Goal: Task Accomplishment & Management: Manage account settings

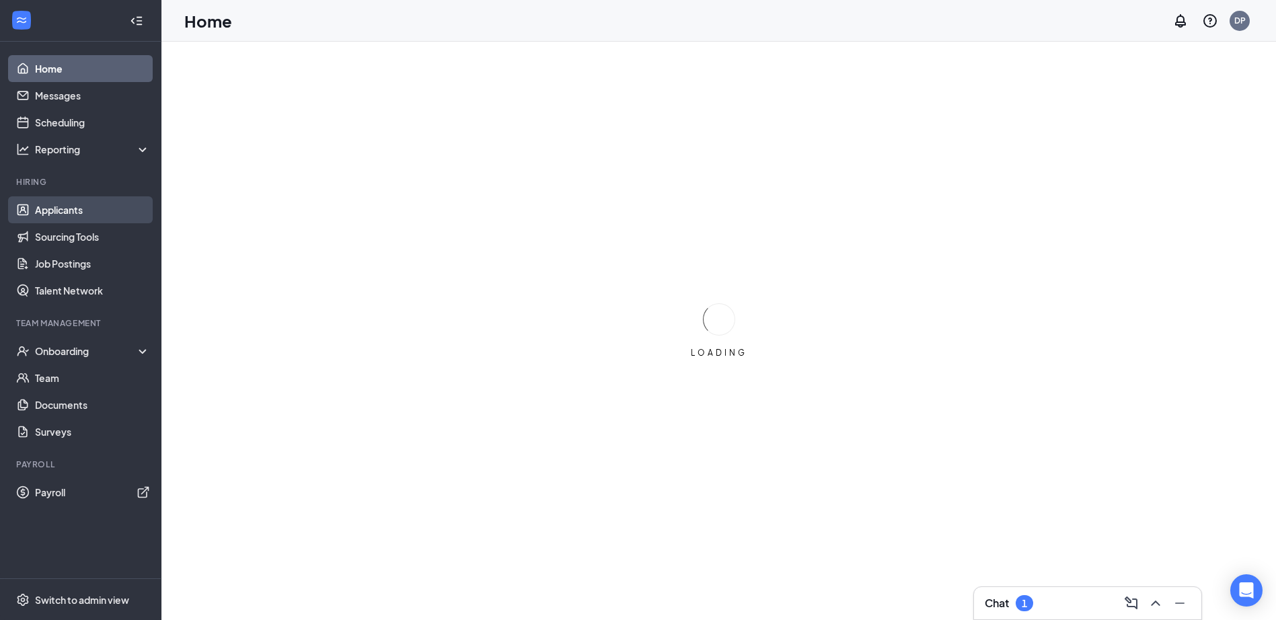
click at [69, 214] on link "Applicants" at bounding box center [92, 209] width 115 height 27
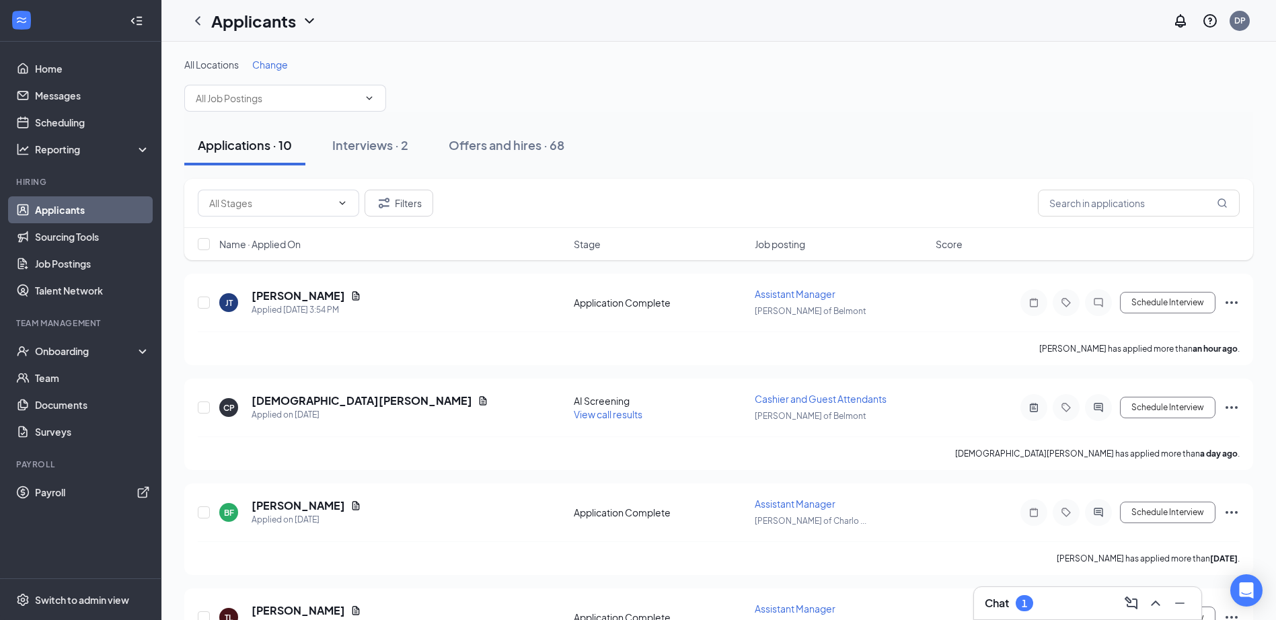
click at [1073, 605] on div "Chat 1" at bounding box center [1087, 603] width 206 height 22
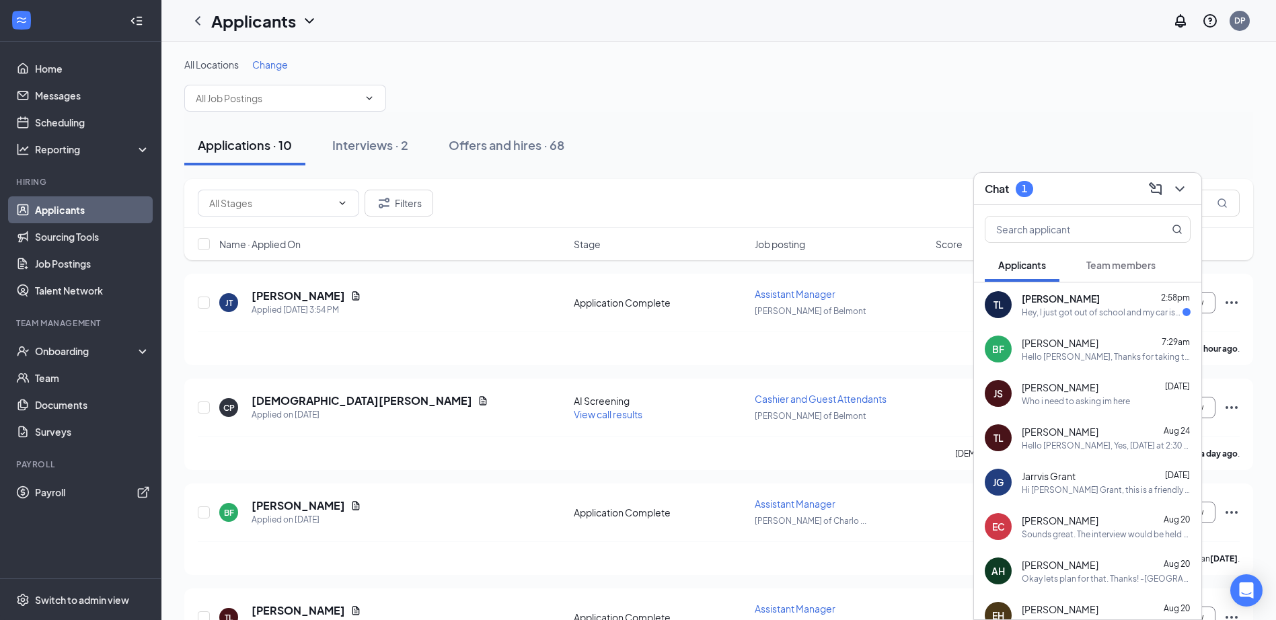
click at [1096, 314] on div "Hey, I just got out of school and my car isn't starting, unfortunately I will n…" at bounding box center [1101, 312] width 161 height 11
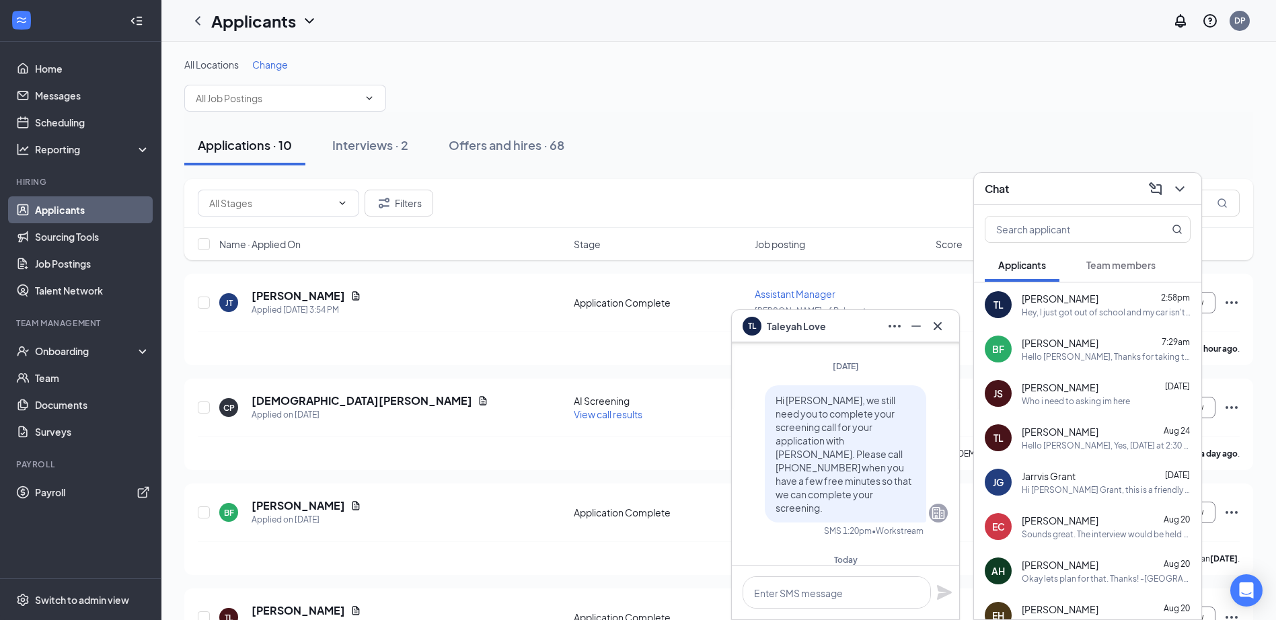
scroll to position [-134, 0]
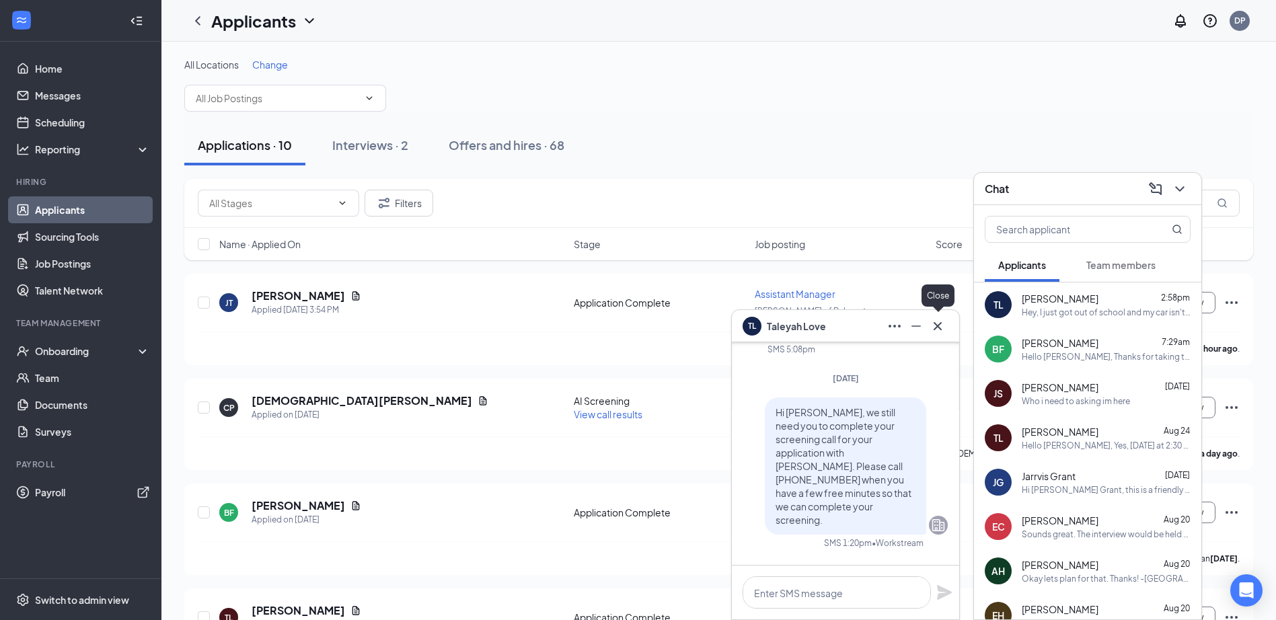
click at [944, 329] on icon "Cross" at bounding box center [937, 326] width 16 height 16
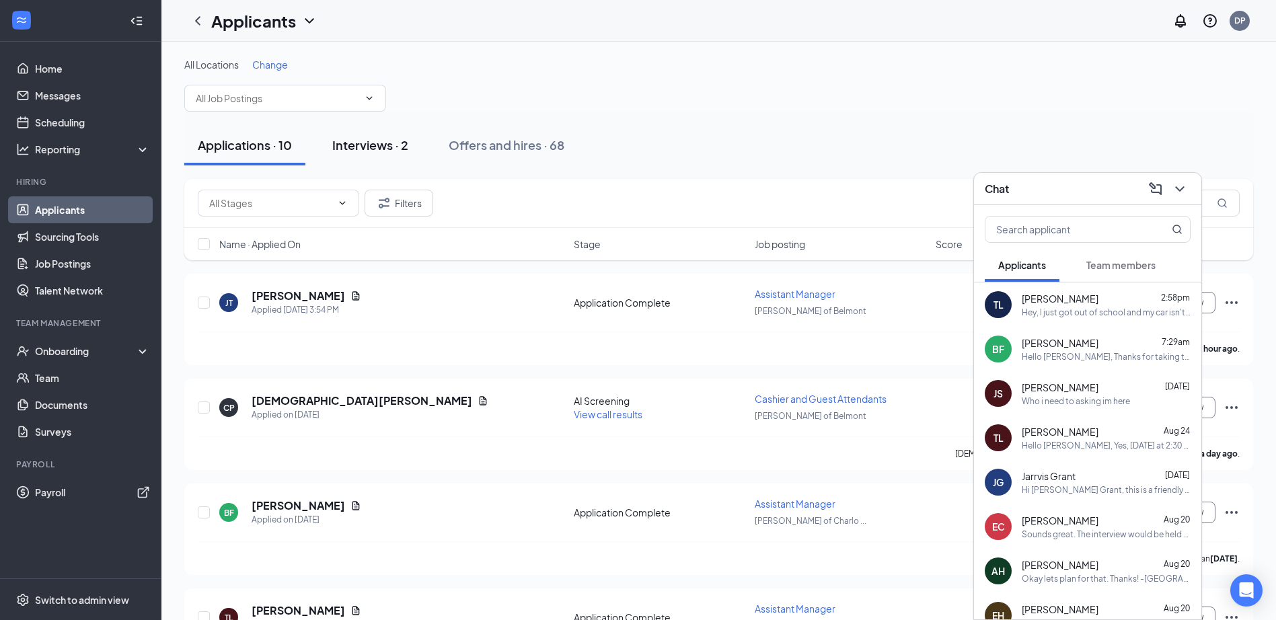
click at [358, 151] on div "Interviews · 2" at bounding box center [370, 144] width 76 height 17
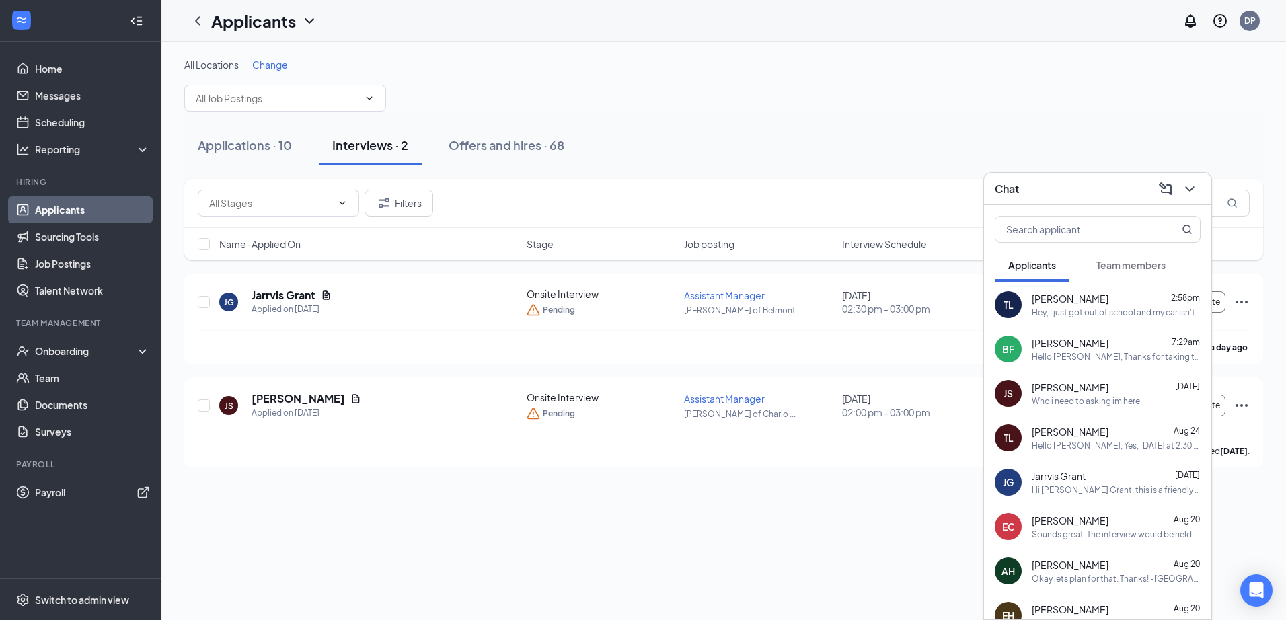
click at [689, 186] on div "Filters" at bounding box center [723, 203] width 1079 height 49
click at [255, 145] on div "Applications · 10" at bounding box center [245, 144] width 94 height 17
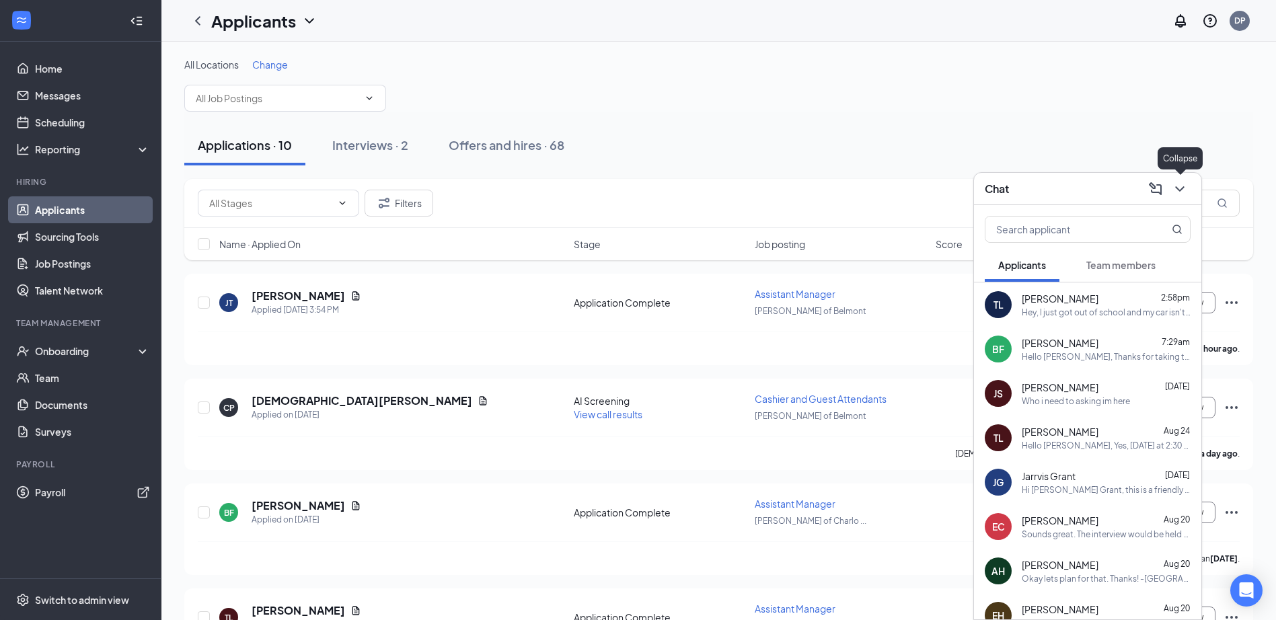
click at [1176, 196] on icon "ChevronDown" at bounding box center [1179, 189] width 16 height 16
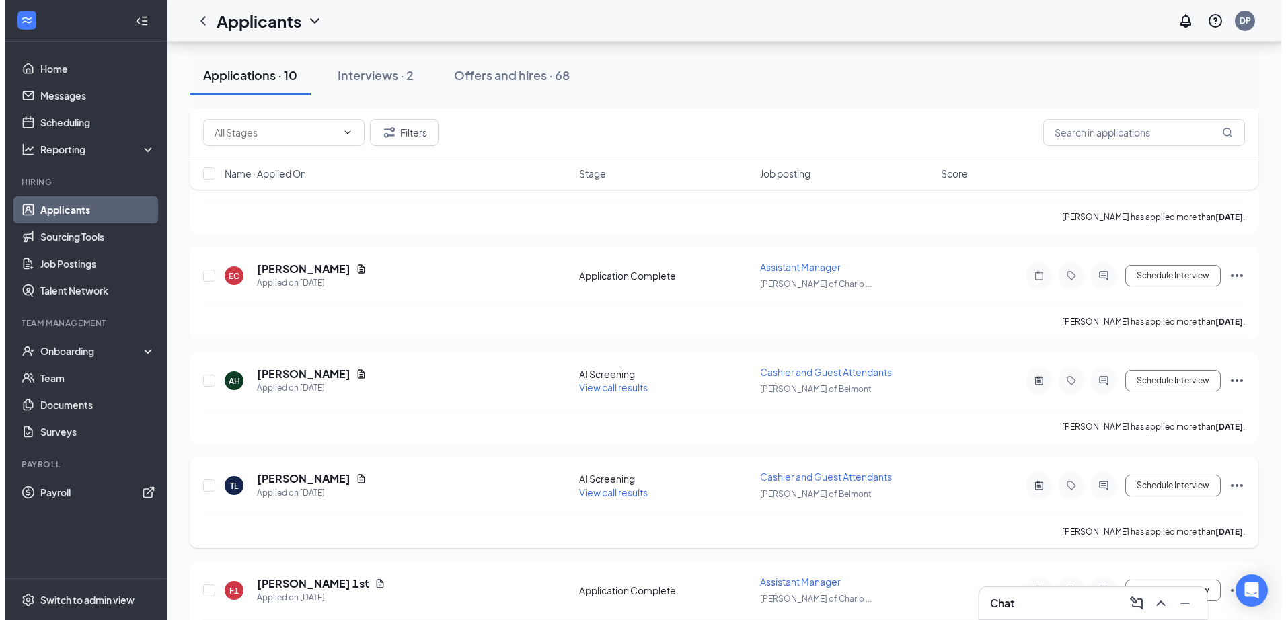
scroll to position [471, 0]
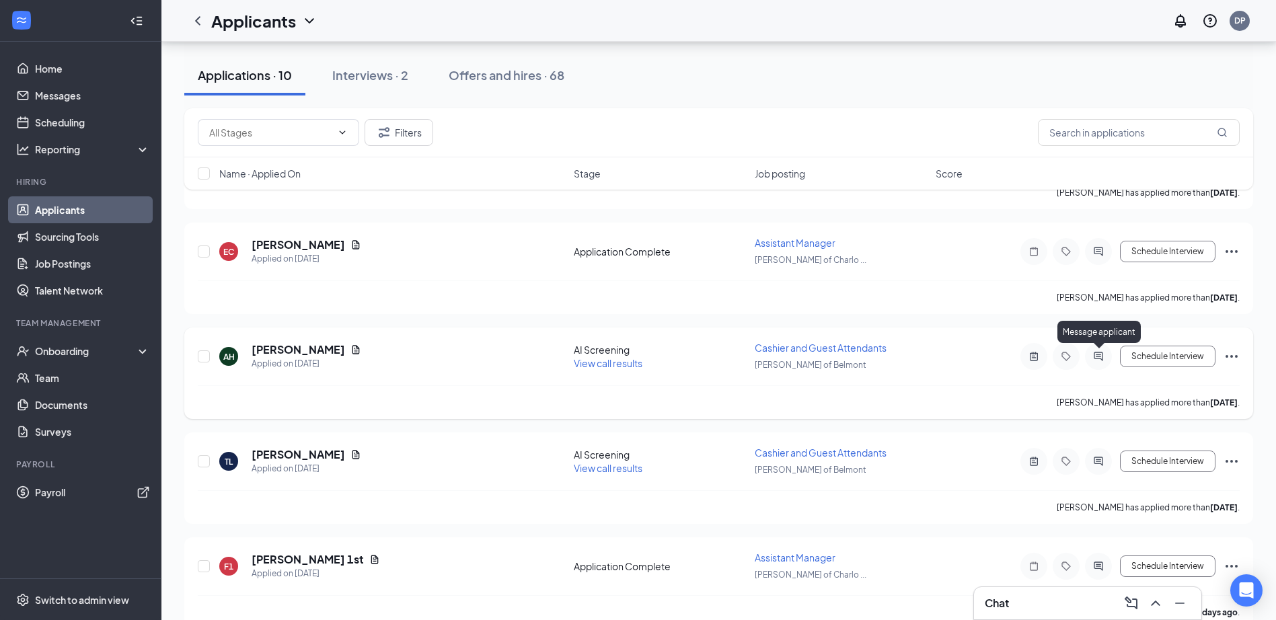
click at [1099, 354] on icon "ActiveChat" at bounding box center [1097, 356] width 9 height 9
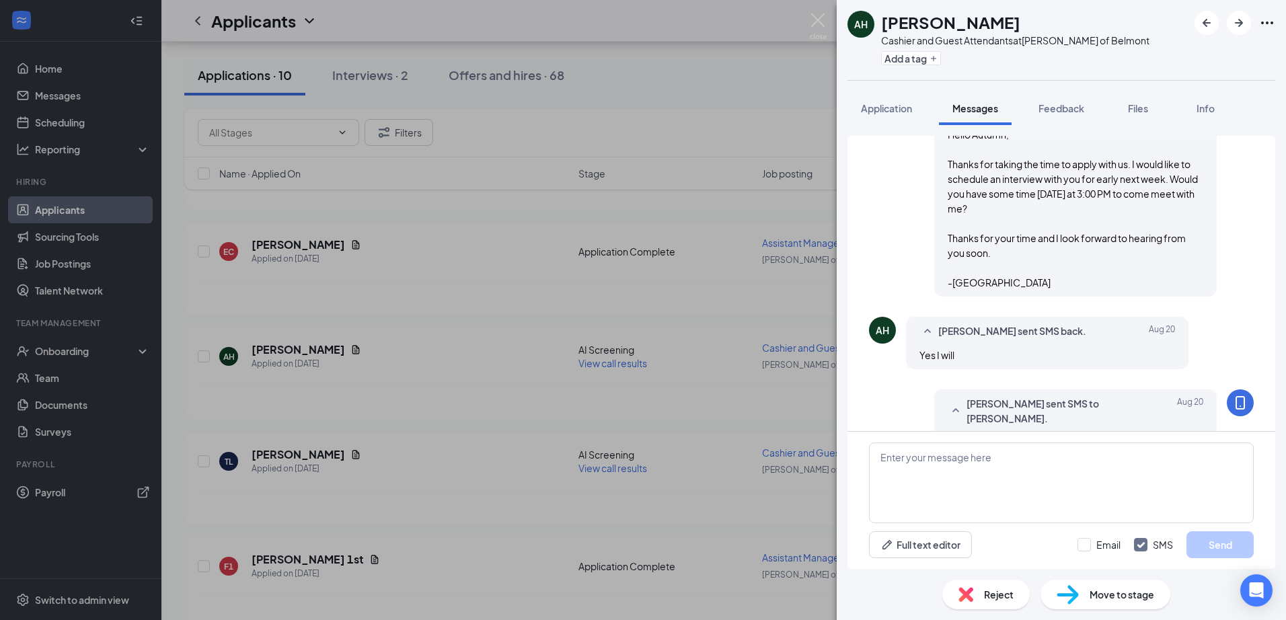
scroll to position [561, 0]
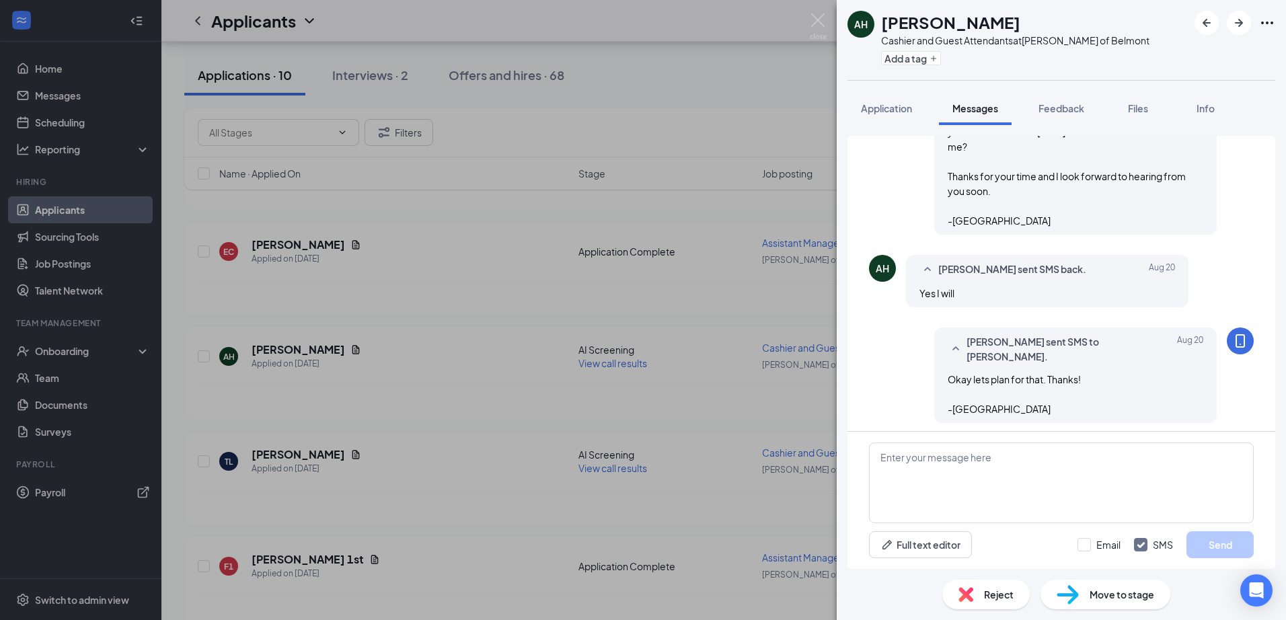
scroll to position [696, 0]
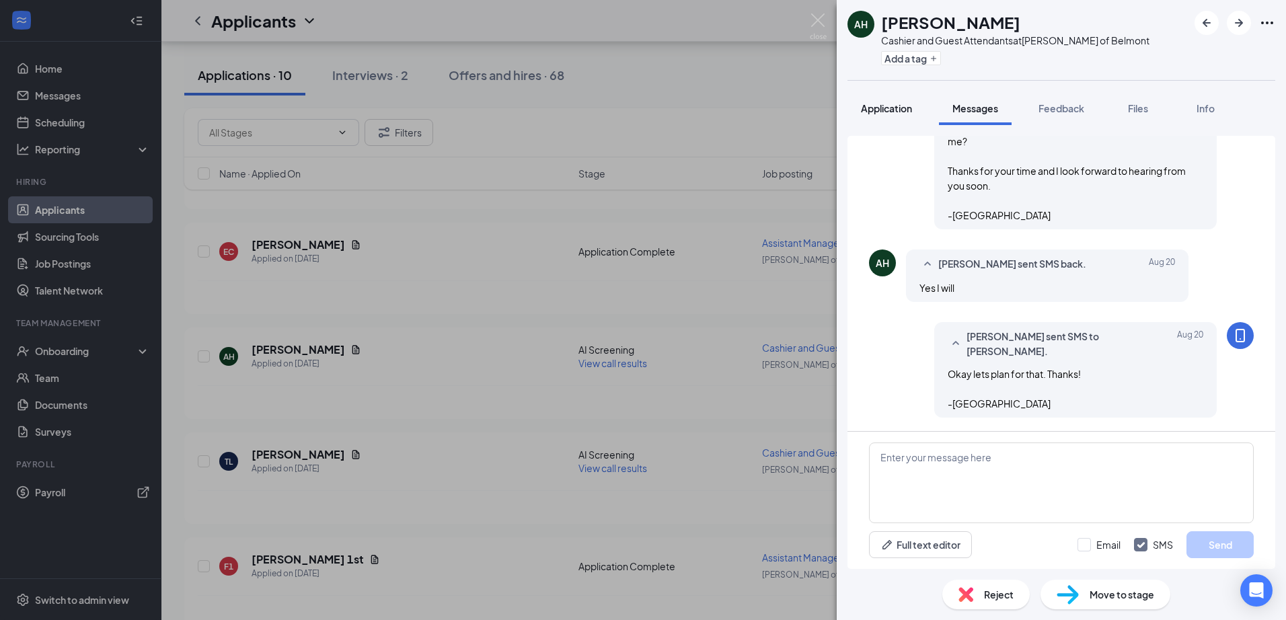
click at [880, 105] on span "Application" at bounding box center [886, 108] width 51 height 12
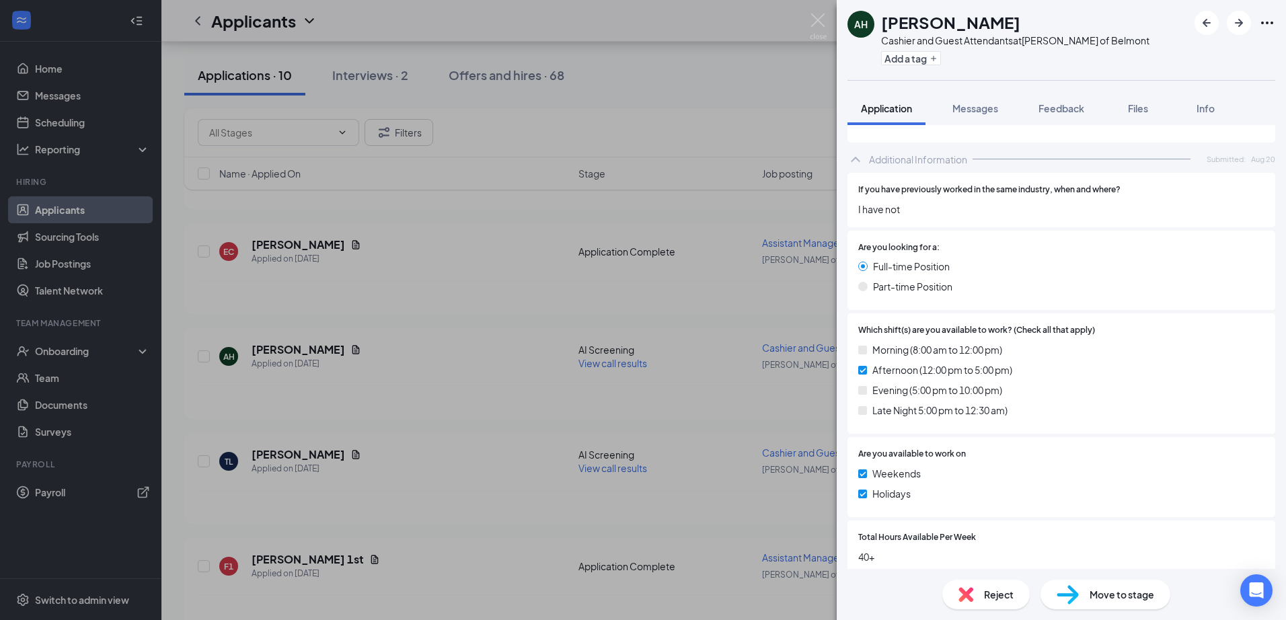
scroll to position [624, 0]
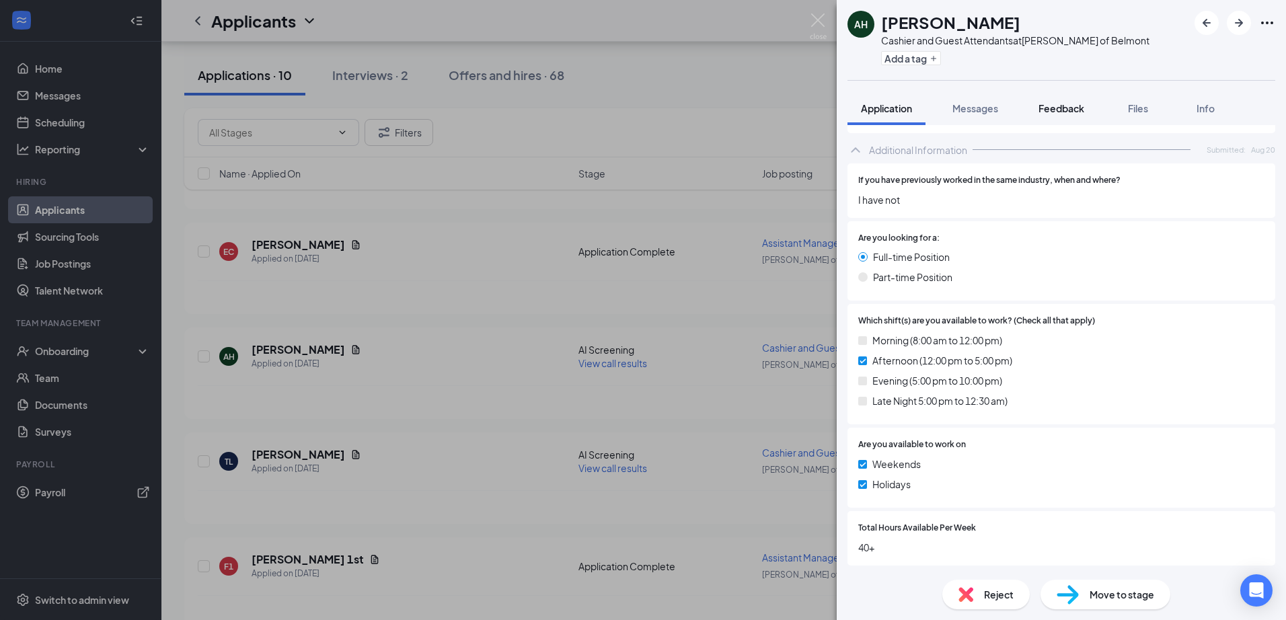
click at [1053, 108] on span "Feedback" at bounding box center [1061, 108] width 46 height 12
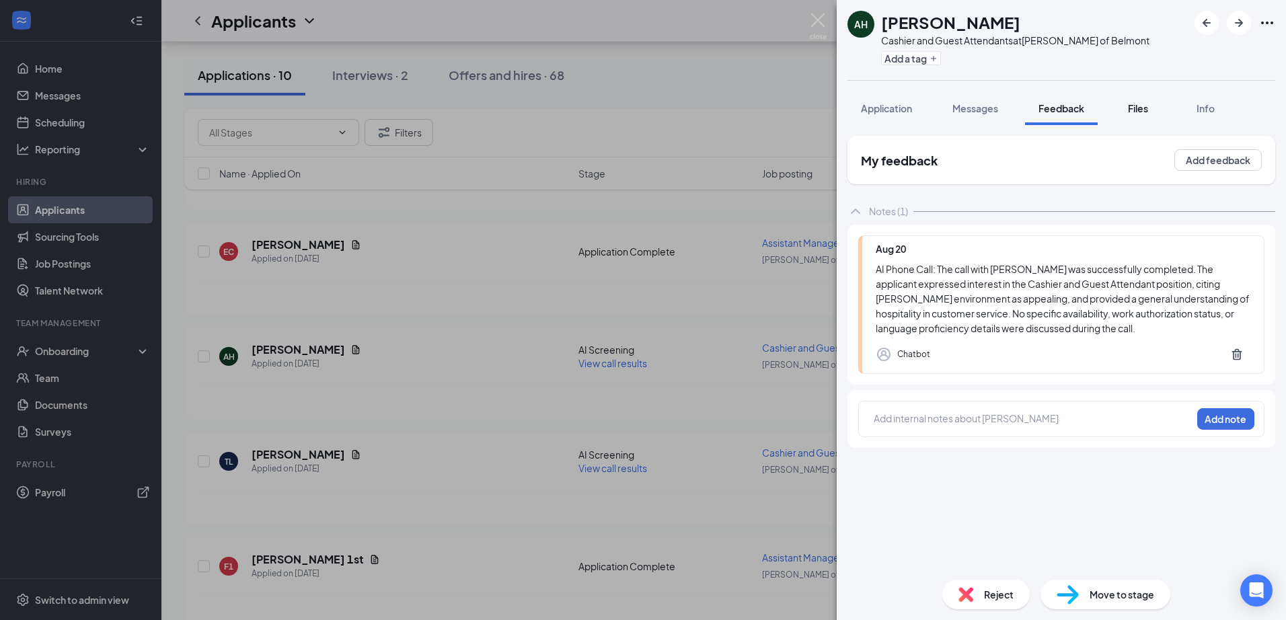
click at [1132, 108] on span "Files" at bounding box center [1138, 108] width 20 height 12
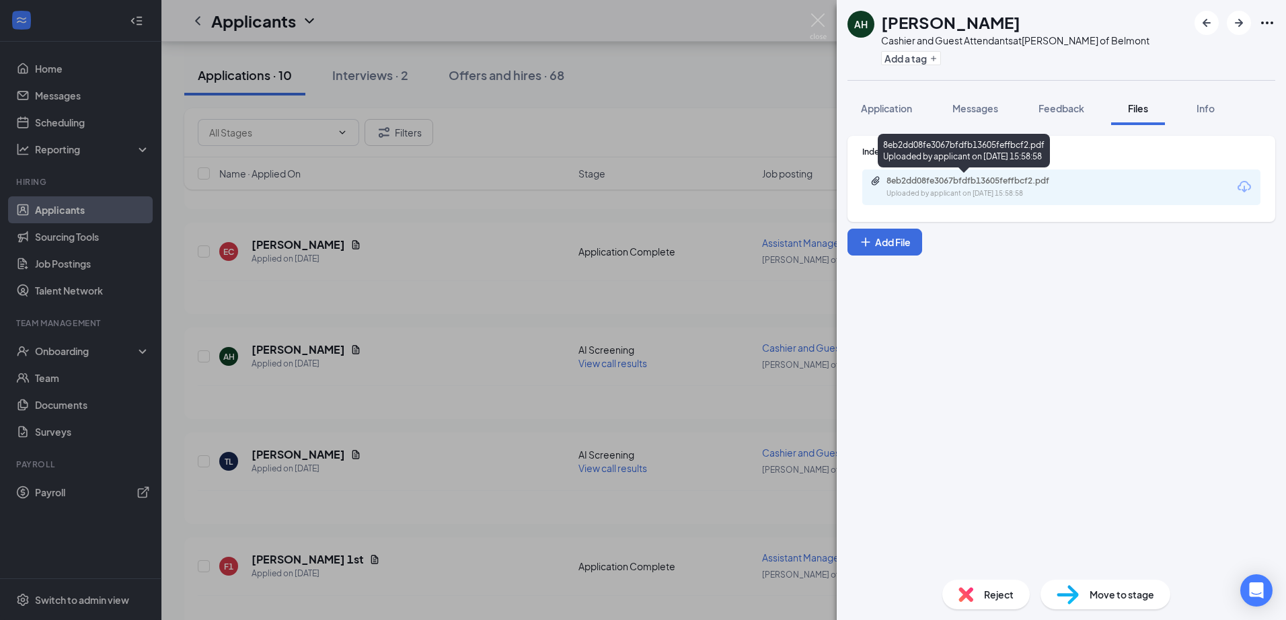
click at [986, 184] on div "8eb2dd08fe3067bfdfb13605feffbcf2.pdf" at bounding box center [980, 180] width 188 height 11
click at [464, 413] on div "AH [PERSON_NAME] Cashier and Guest Attendants at [PERSON_NAME] of Belmont Add a…" at bounding box center [643, 310] width 1286 height 620
